Goal: Task Accomplishment & Management: Manage account settings

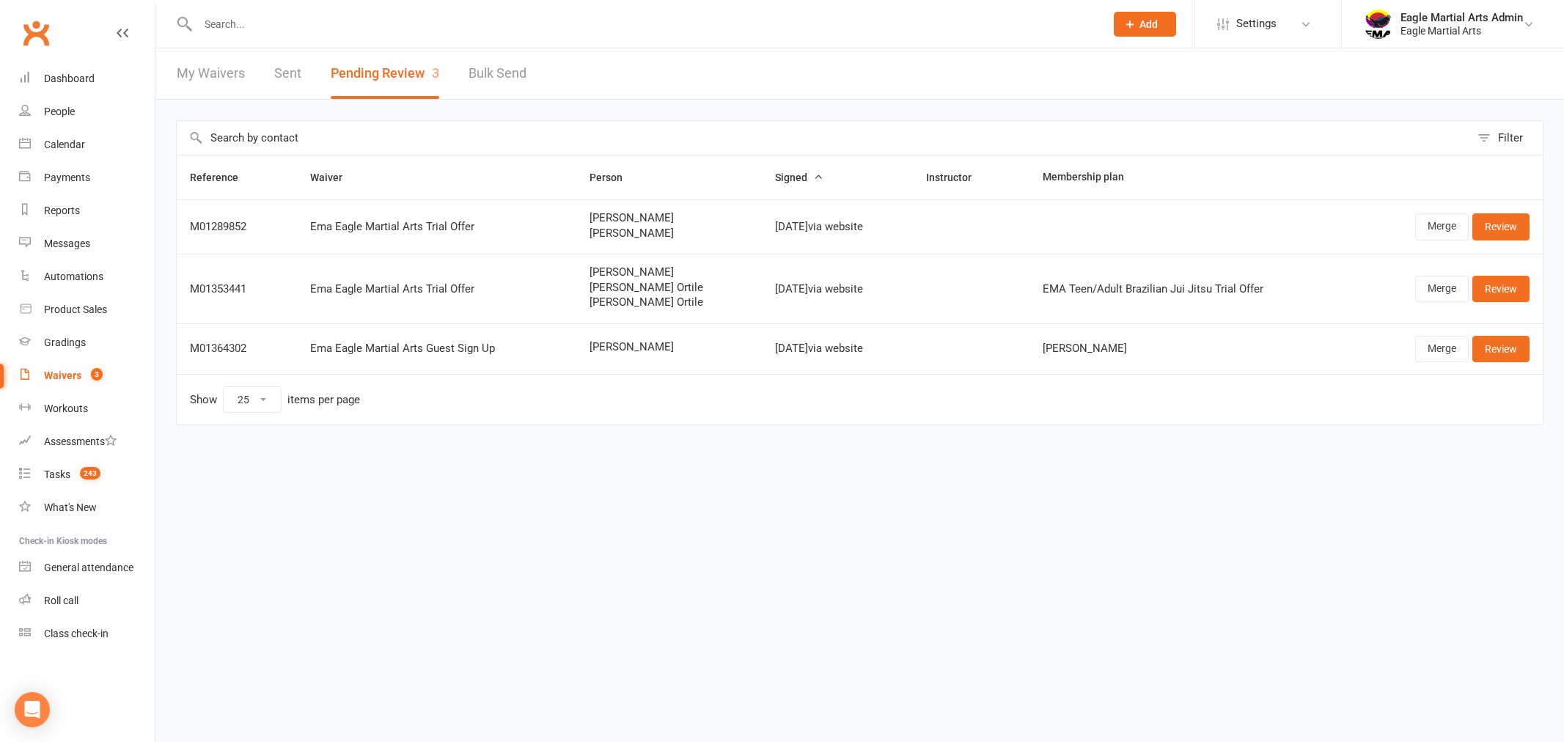
select select "25"
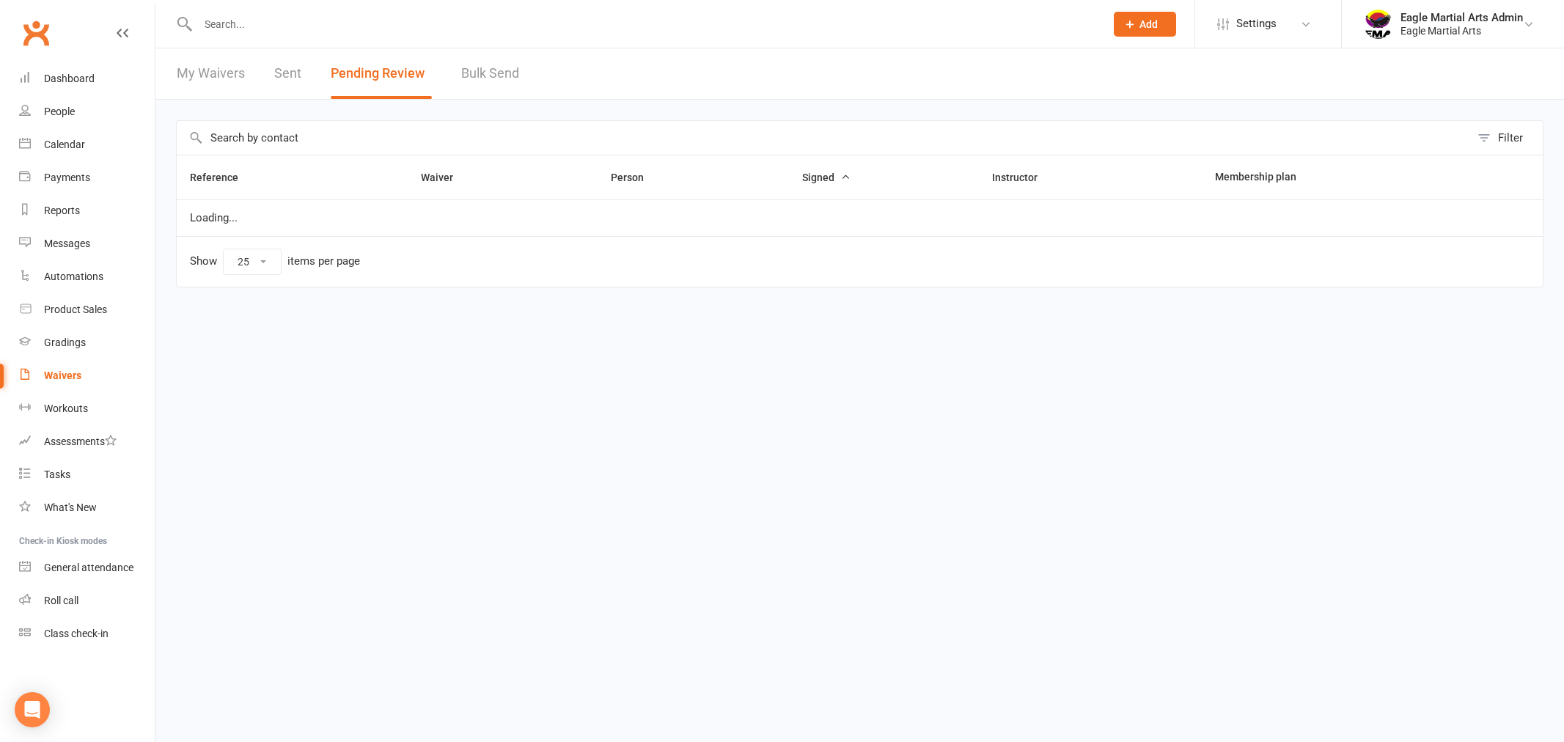
select select "25"
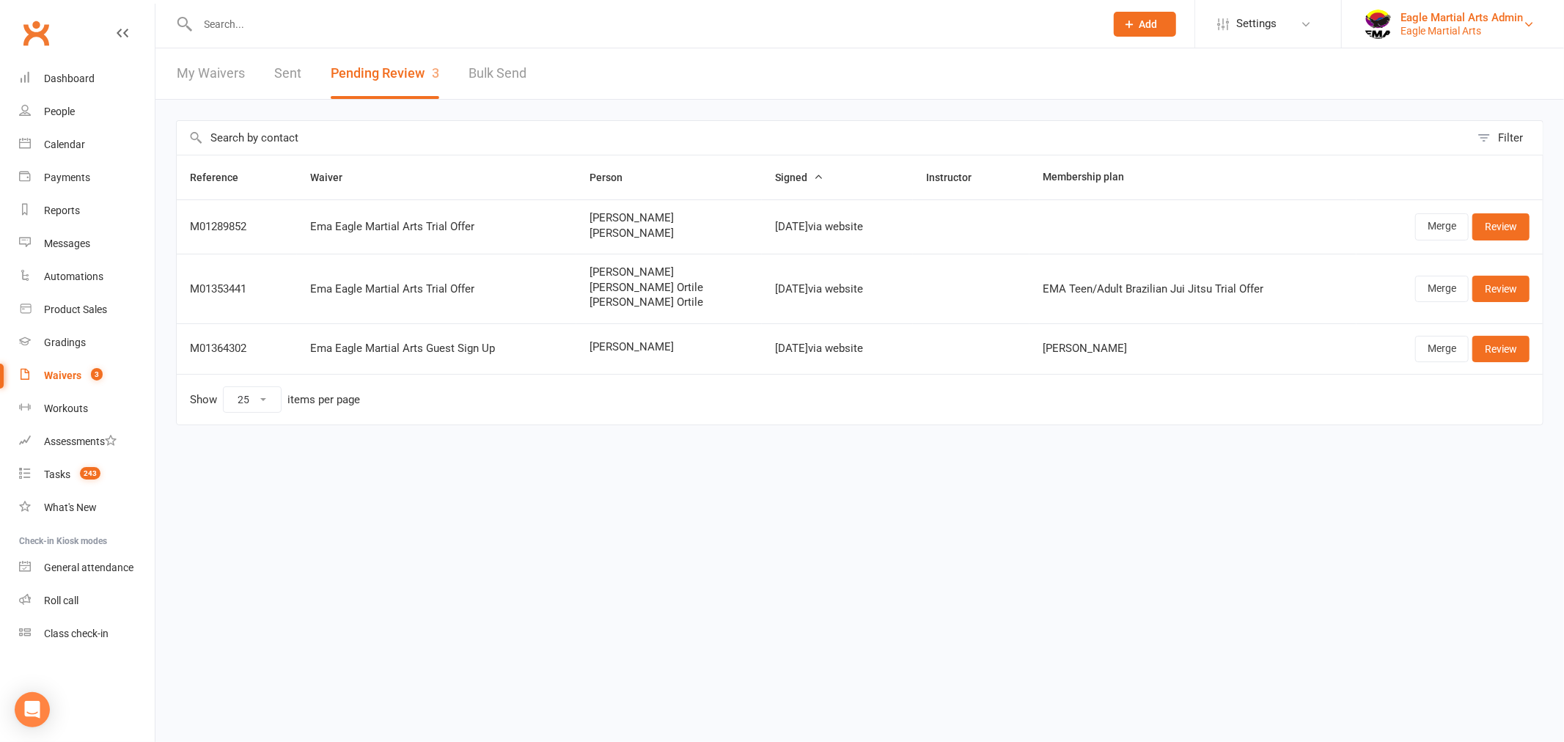
click at [1521, 31] on div "Eagle Martial Arts" at bounding box center [1461, 30] width 122 height 13
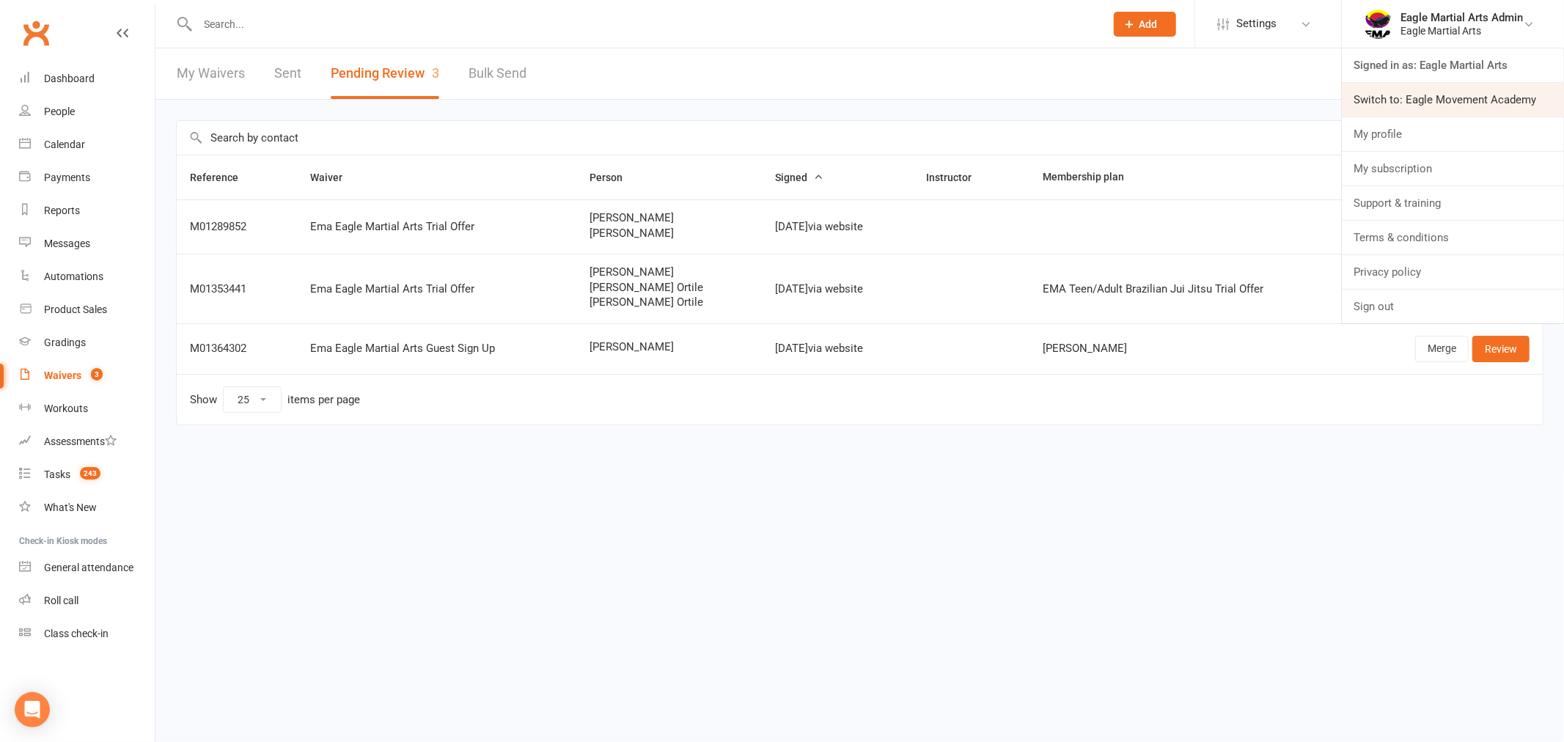
click at [1408, 100] on link "Switch to: Eagle Movement Academy" at bounding box center [1453, 100] width 222 height 34
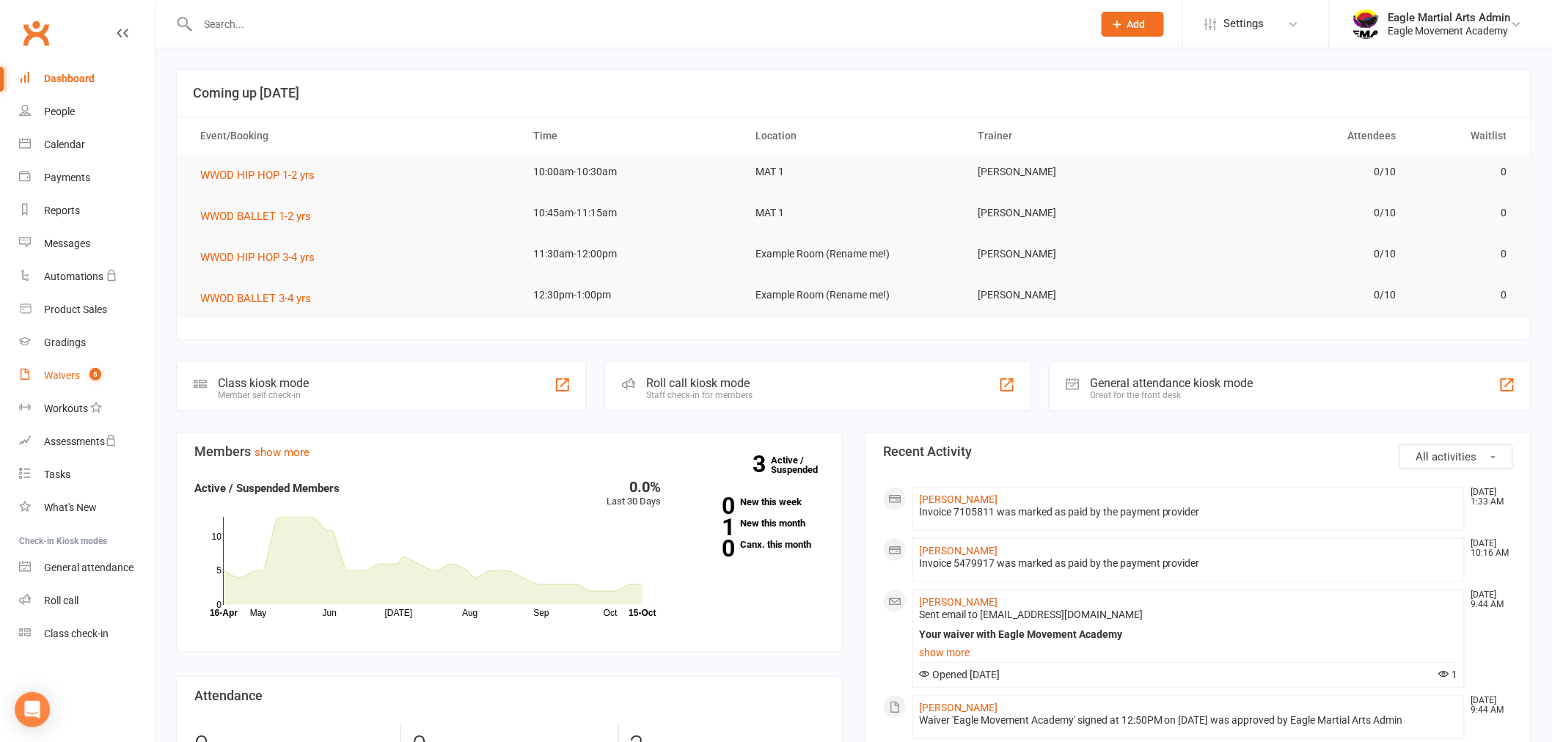
click at [64, 370] on div "Waivers" at bounding box center [62, 376] width 36 height 12
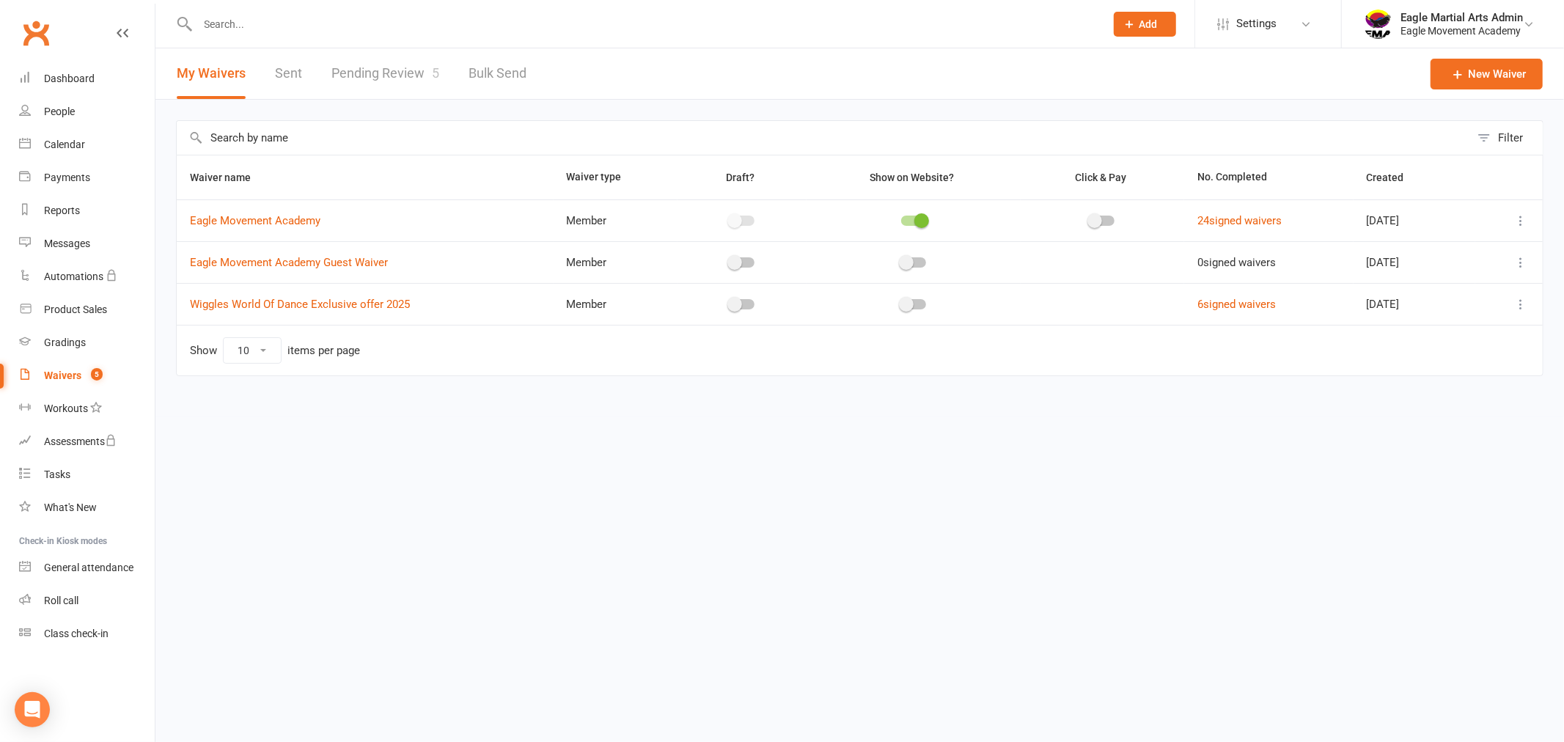
click at [389, 67] on link "Pending Review 5" at bounding box center [385, 73] width 108 height 51
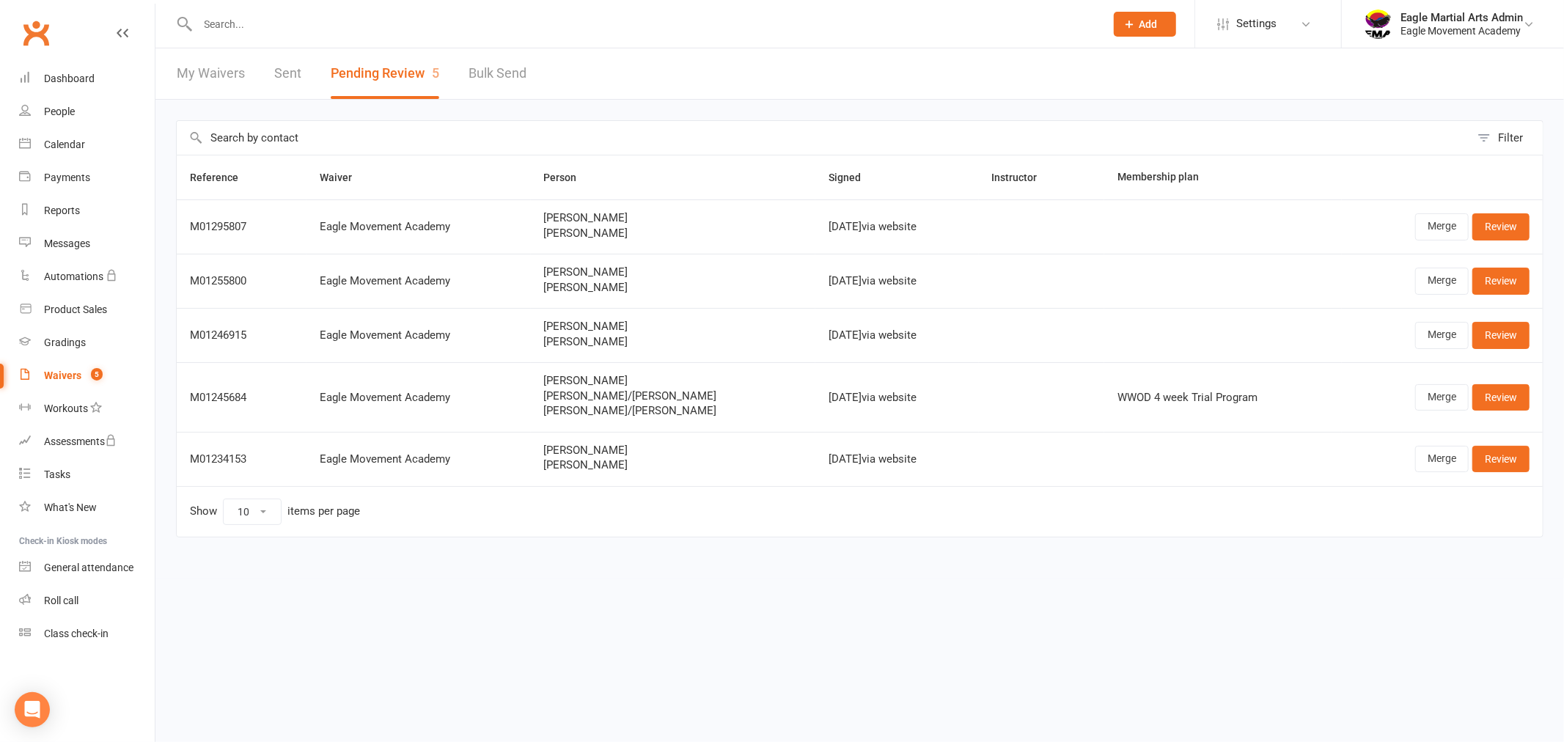
click at [203, 74] on link "My Waivers" at bounding box center [211, 73] width 68 height 51
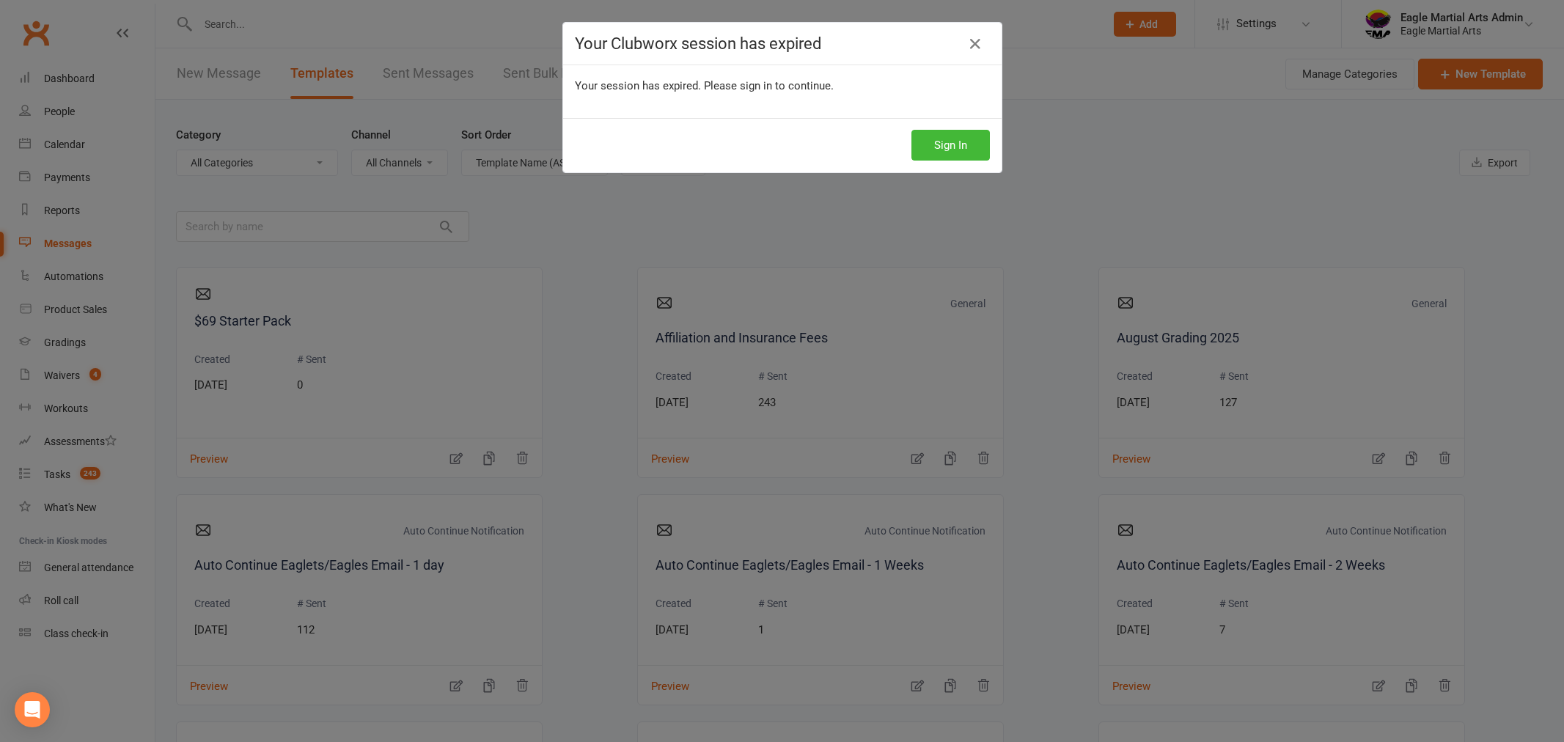
select select "grid"
